Goal: Obtain resource: Download file/media

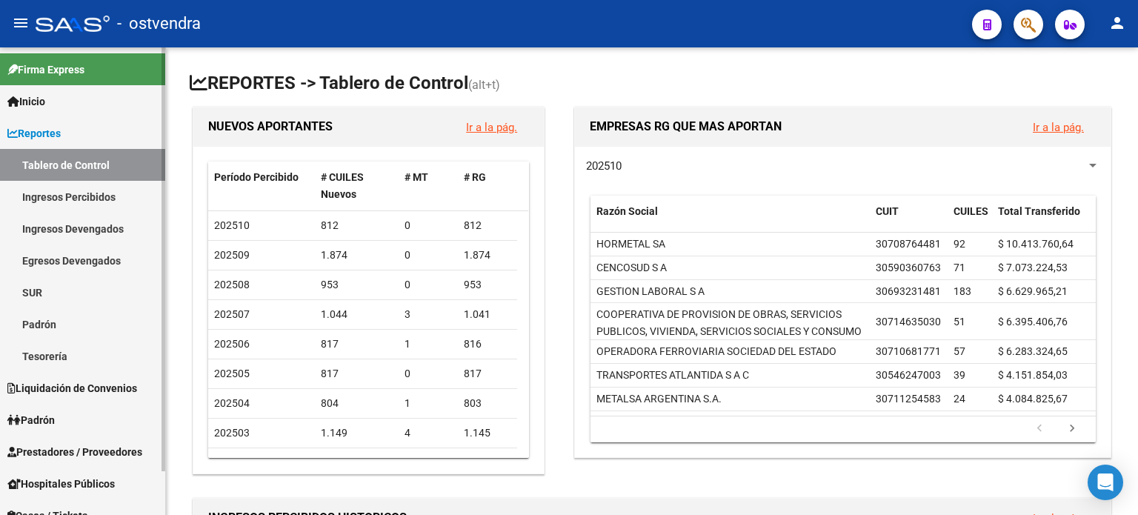
click at [47, 192] on link "Ingresos Percibidos" at bounding box center [82, 197] width 165 height 32
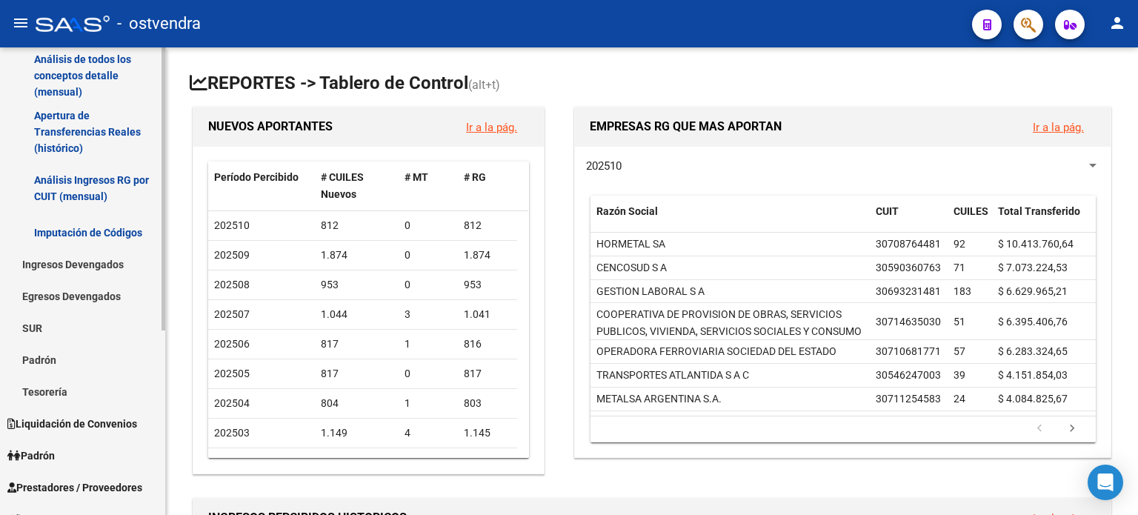
scroll to position [305, 0]
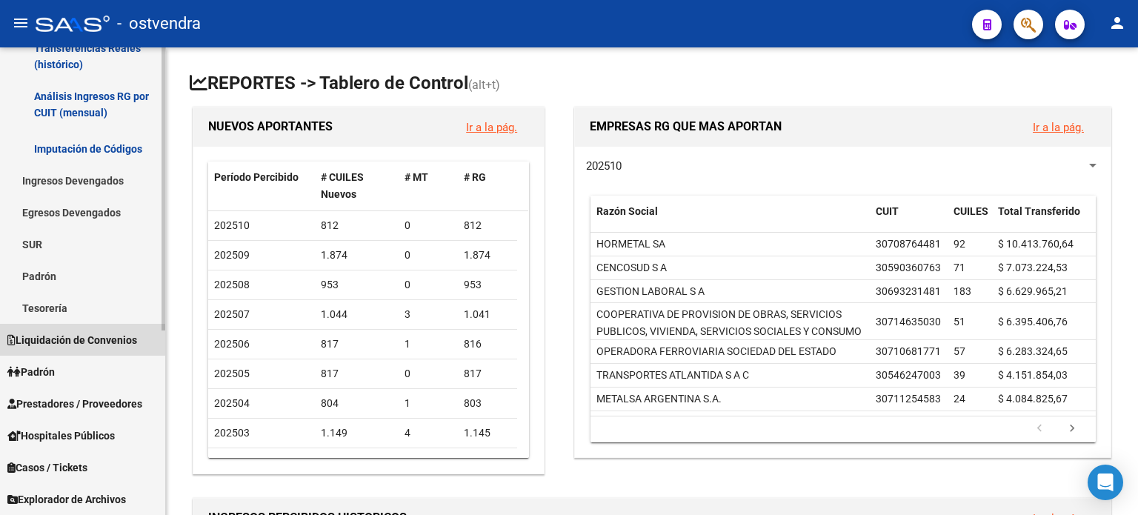
click at [71, 339] on span "Liquidación de Convenios" at bounding box center [72, 340] width 130 height 16
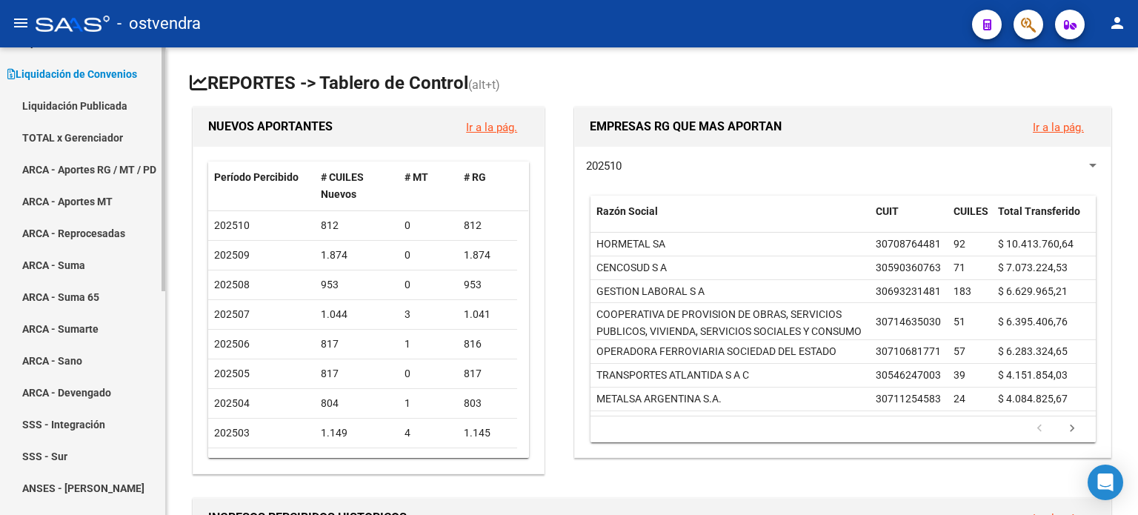
scroll to position [83, 0]
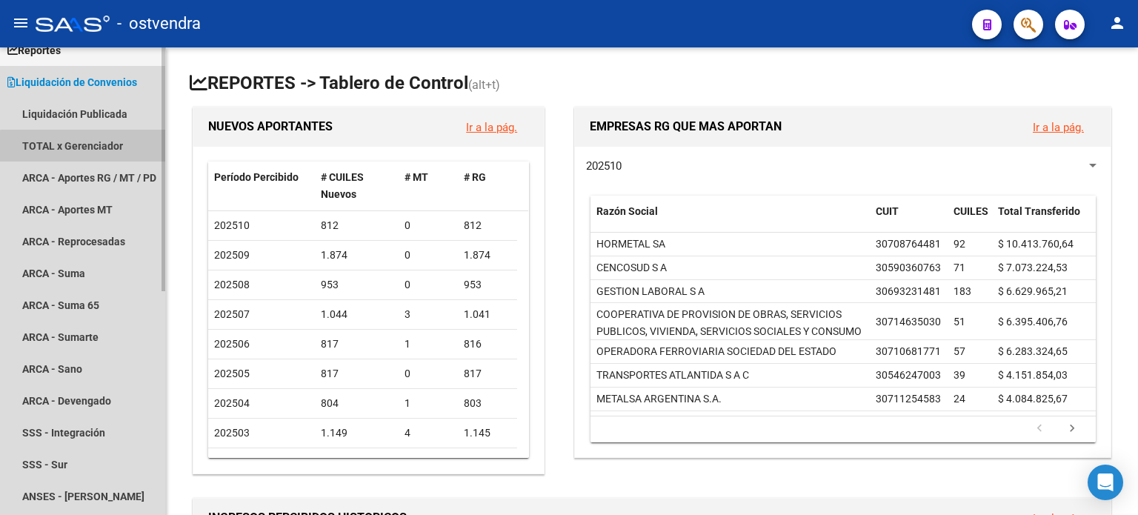
click at [95, 147] on link "TOTAL x Gerenciador" at bounding box center [82, 146] width 165 height 32
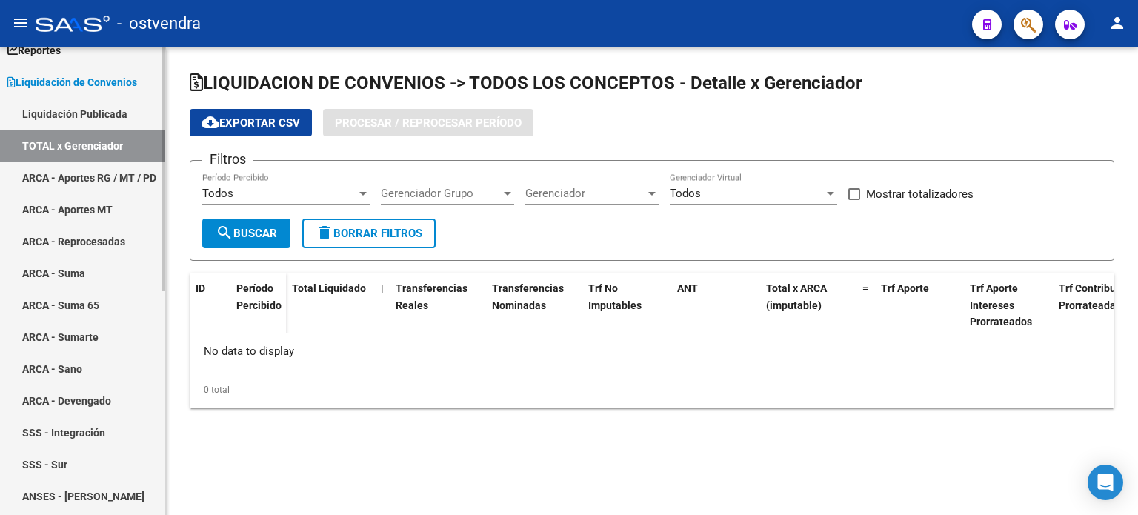
checkbox input "true"
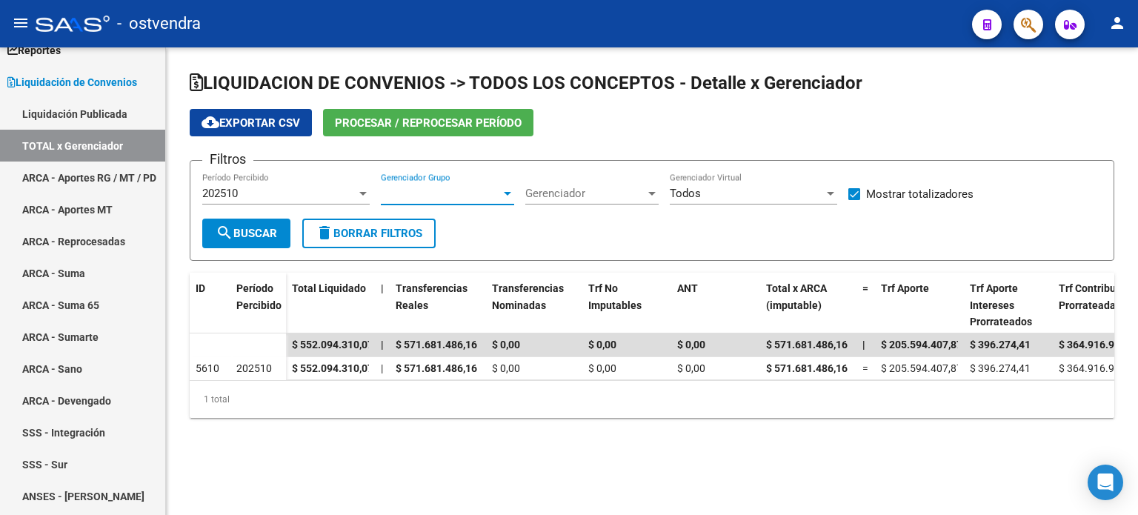
click at [491, 187] on span "Gerenciador Grupo" at bounding box center [441, 193] width 120 height 13
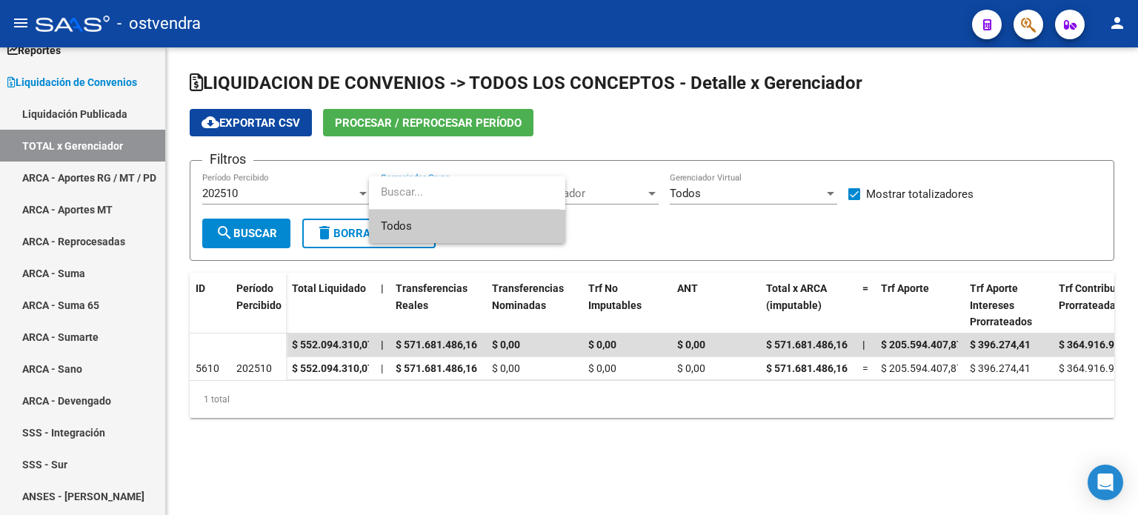
click at [759, 186] on div at bounding box center [569, 257] width 1138 height 515
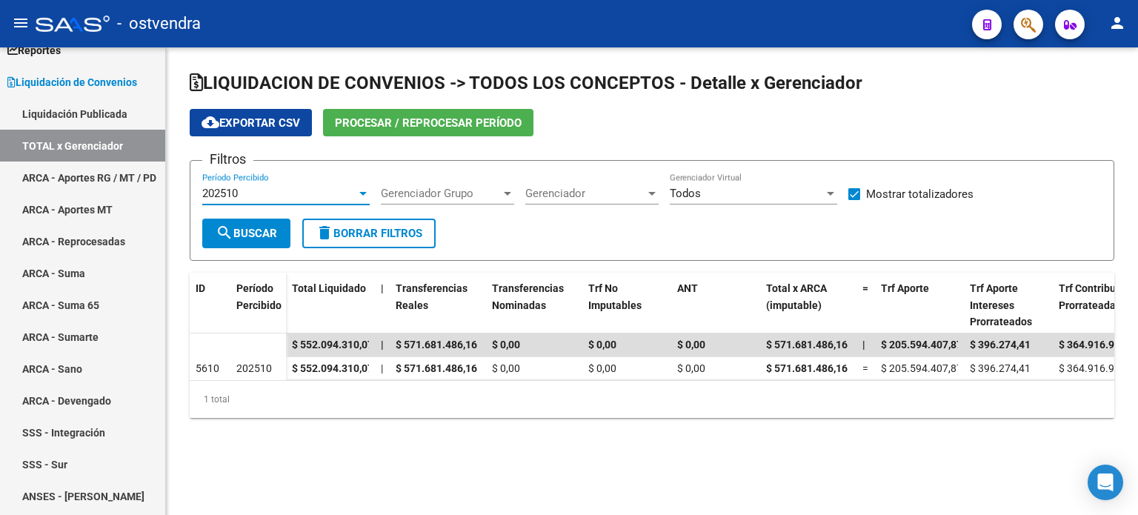
click at [356, 189] on div at bounding box center [362, 193] width 13 height 12
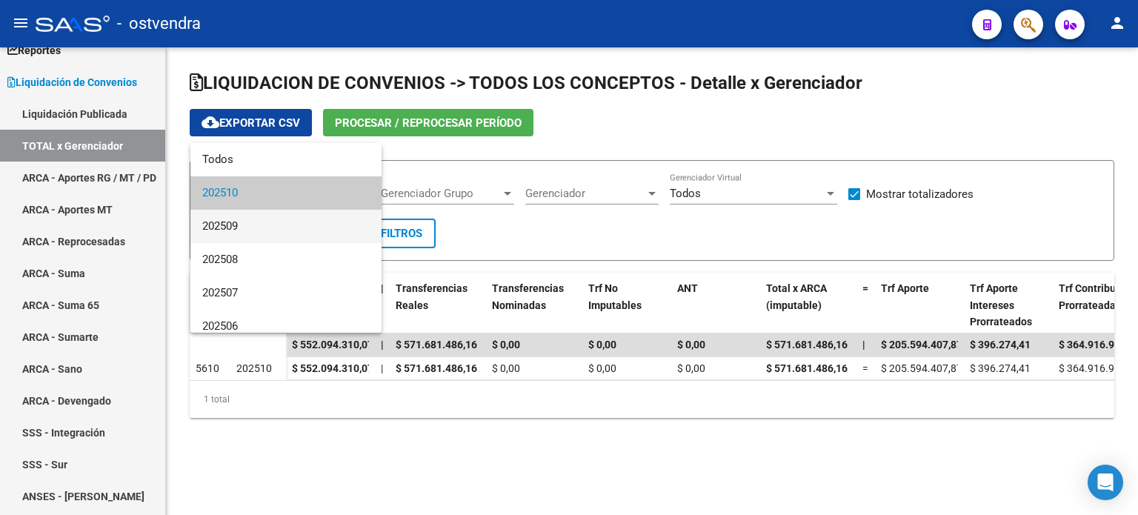
click at [305, 219] on span "202509" at bounding box center [285, 226] width 167 height 33
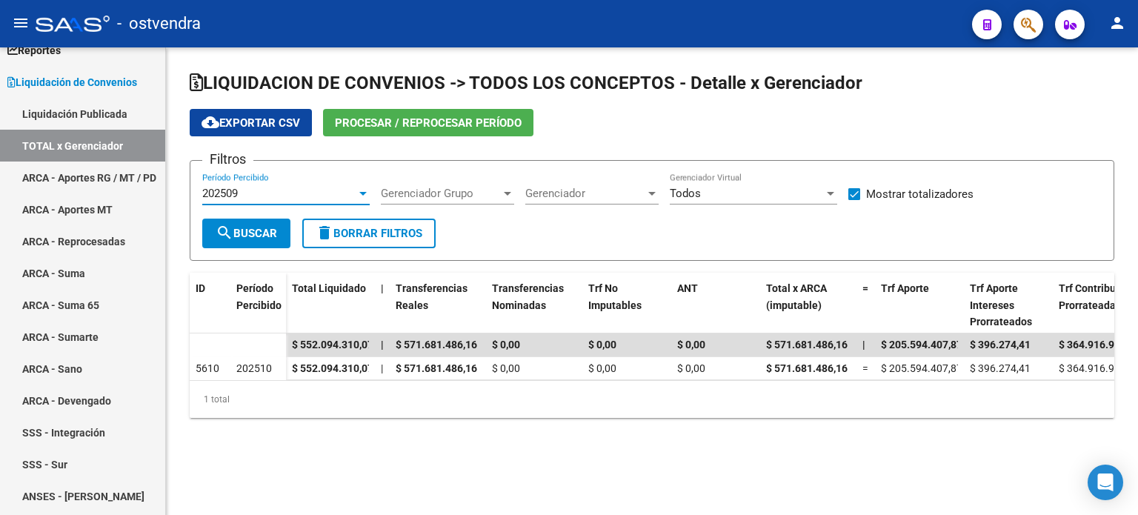
click at [652, 189] on div at bounding box center [651, 193] width 13 height 12
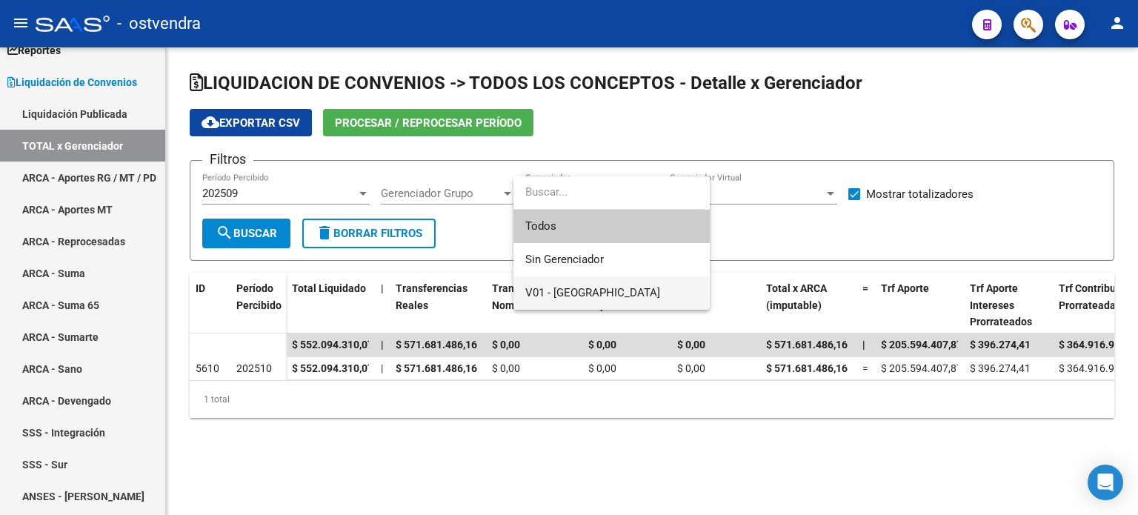
click at [637, 288] on span "V01 - [GEOGRAPHIC_DATA]" at bounding box center [611, 292] width 173 height 33
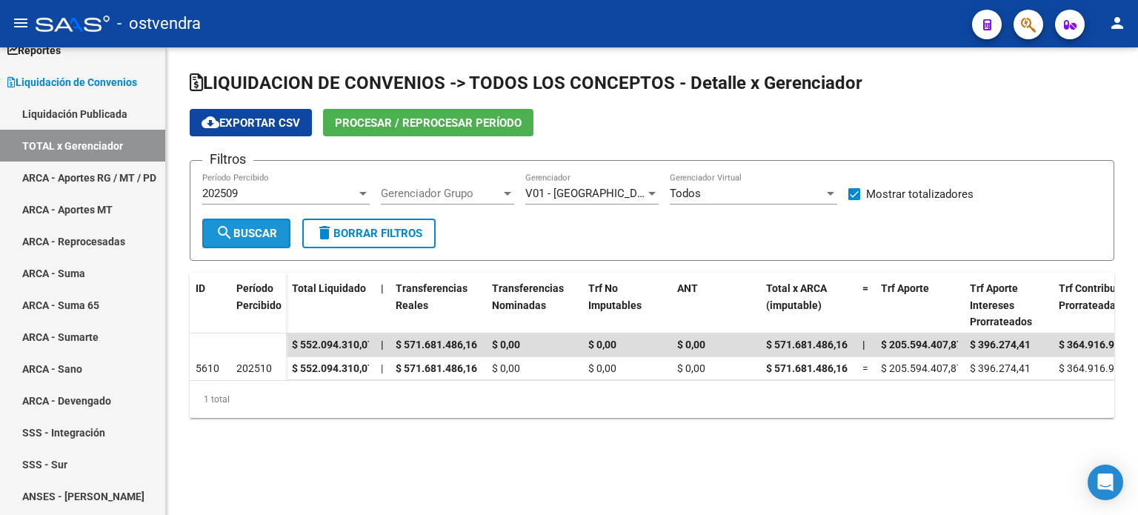
click at [230, 230] on mat-icon "search" at bounding box center [225, 233] width 18 height 18
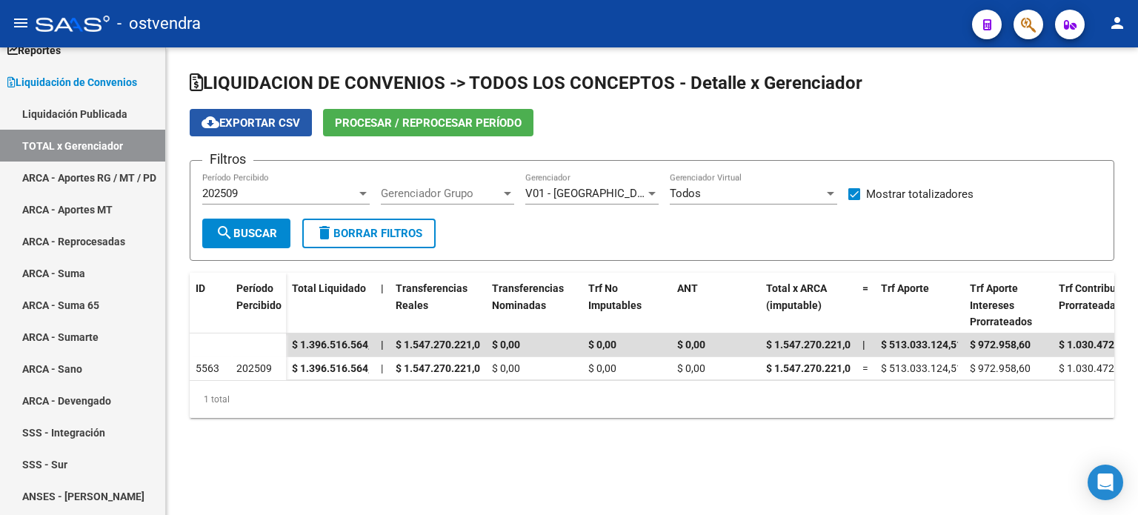
click at [270, 121] on span "cloud_download Exportar CSV" at bounding box center [251, 122] width 99 height 13
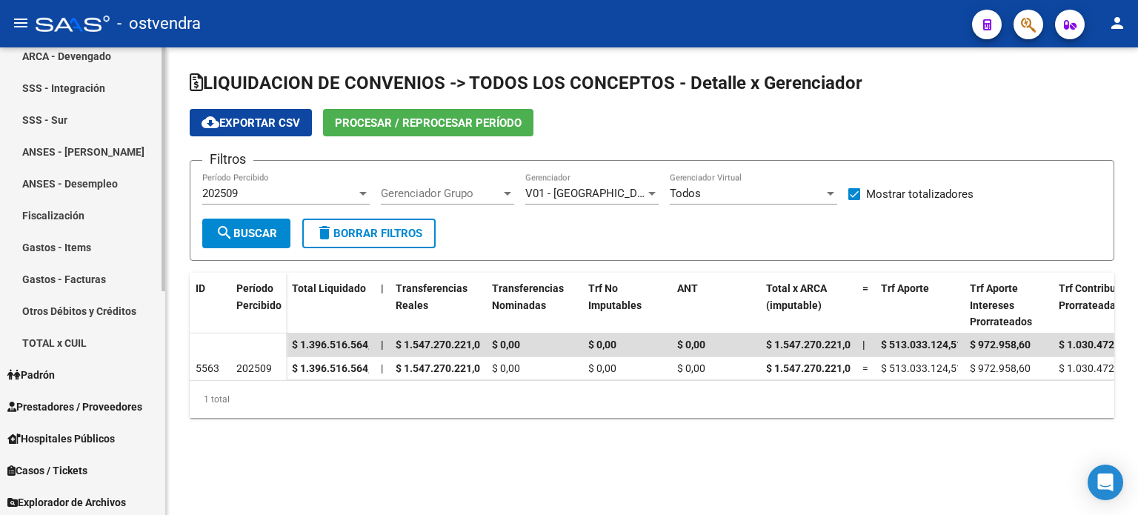
scroll to position [430, 0]
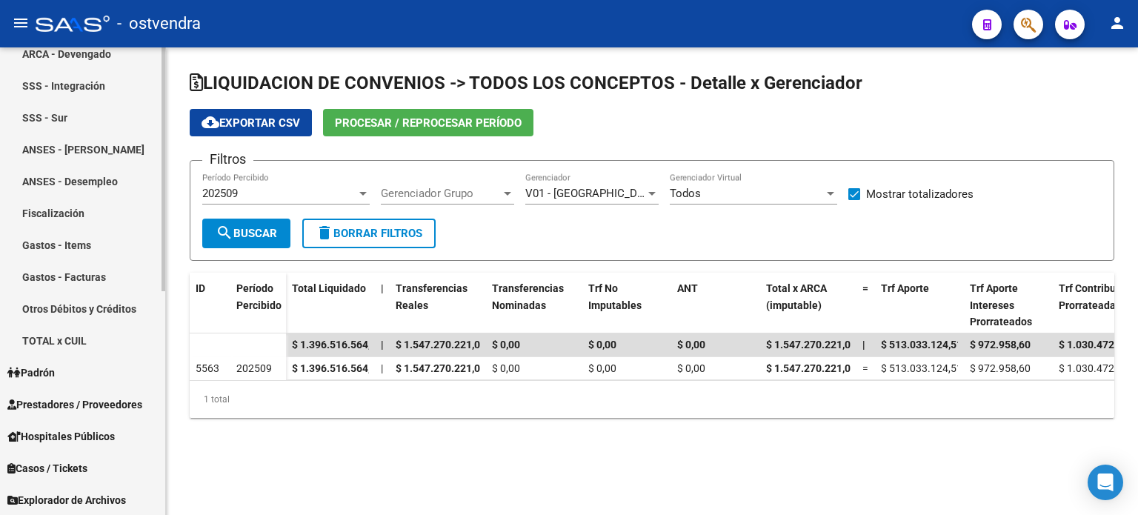
click at [76, 215] on link "Fiscalización" at bounding box center [82, 213] width 165 height 32
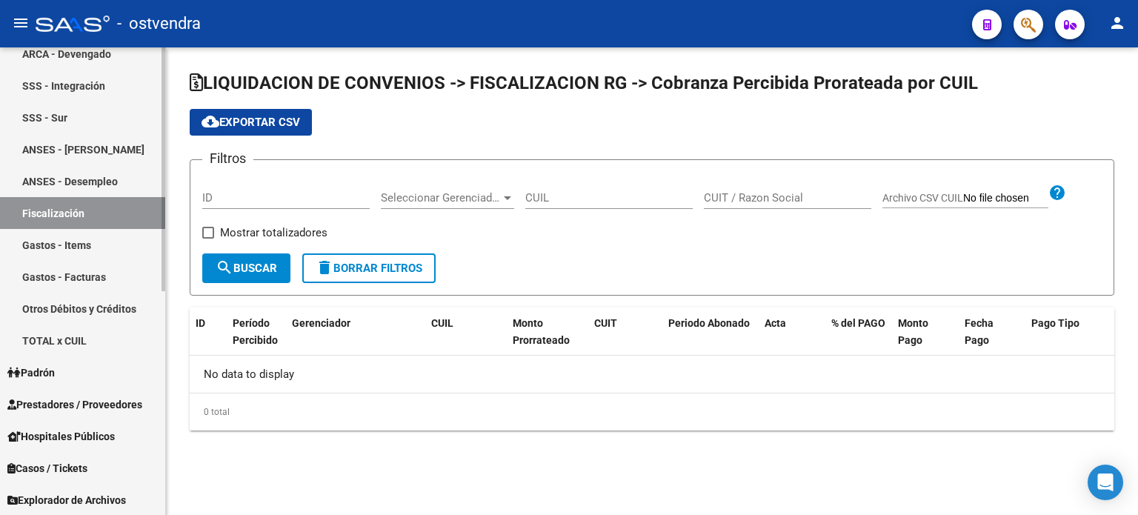
checkbox input "true"
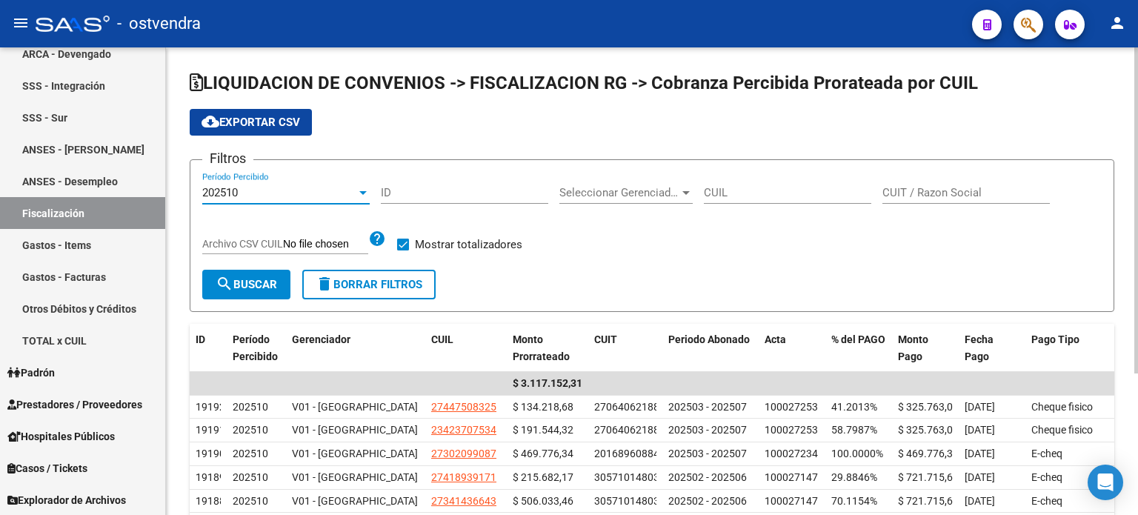
click at [365, 191] on div at bounding box center [362, 193] width 7 height 4
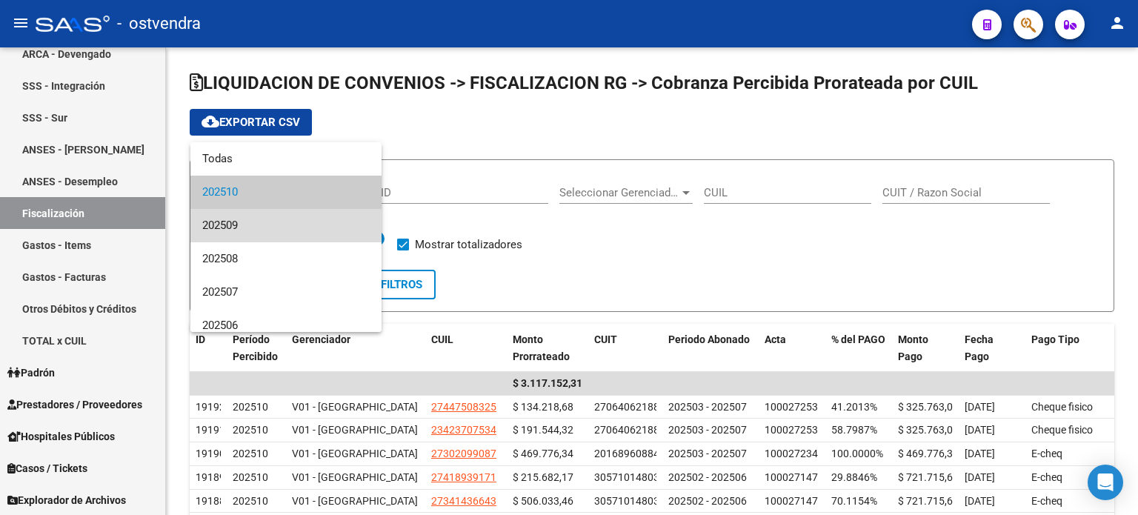
click at [345, 209] on span "202509" at bounding box center [285, 225] width 167 height 33
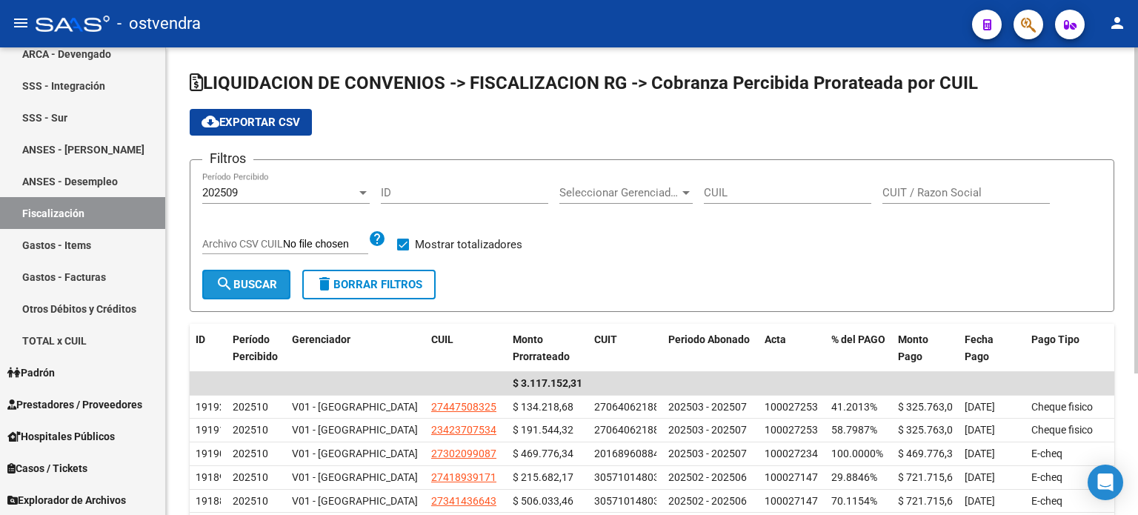
click at [256, 278] on span "search Buscar" at bounding box center [247, 284] width 62 height 13
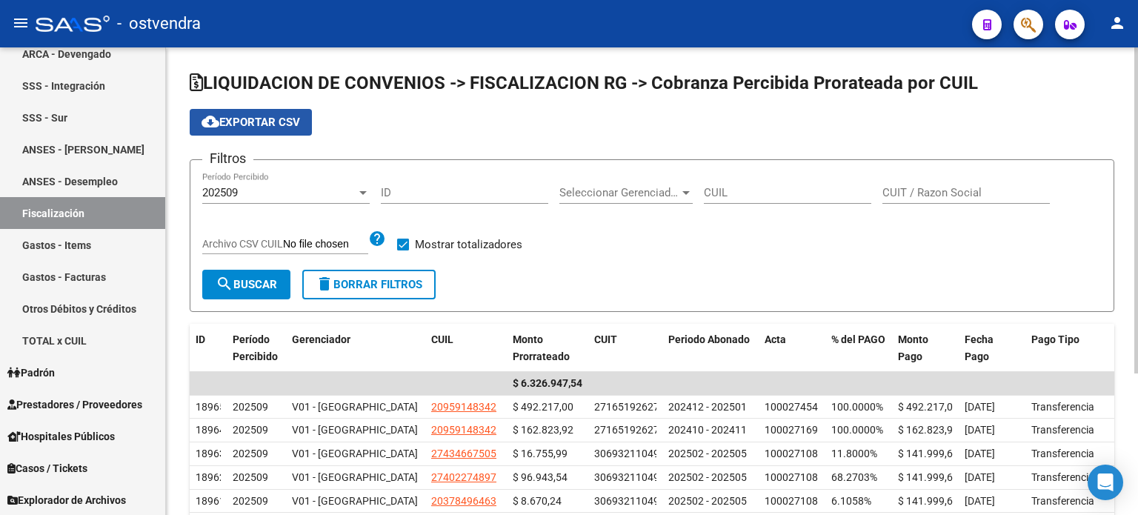
click at [266, 116] on span "cloud_download Exportar CSV" at bounding box center [251, 122] width 99 height 13
